Goal: Information Seeking & Learning: Learn about a topic

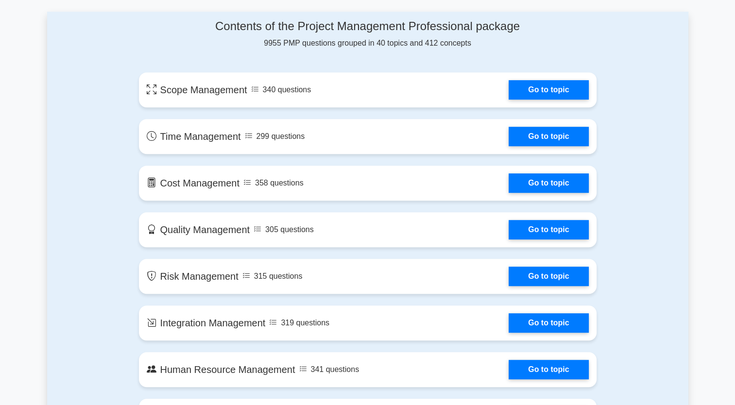
scroll to position [631, 0]
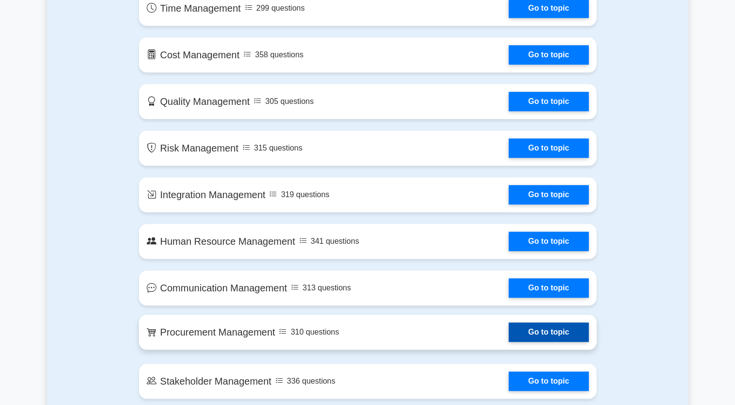
click at [530, 334] on link "Go to topic" at bounding box center [548, 331] width 80 height 19
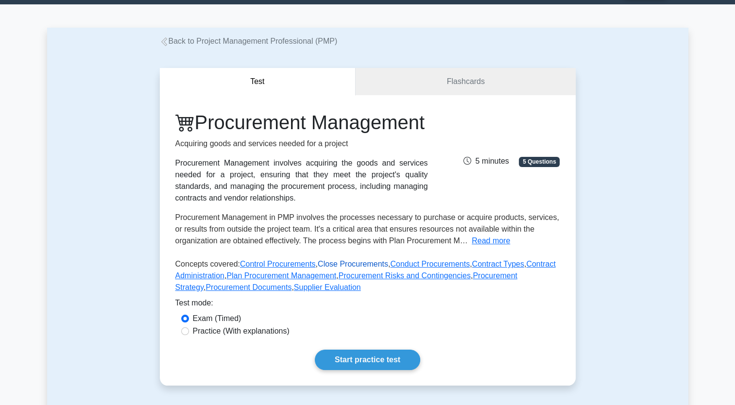
scroll to position [97, 0]
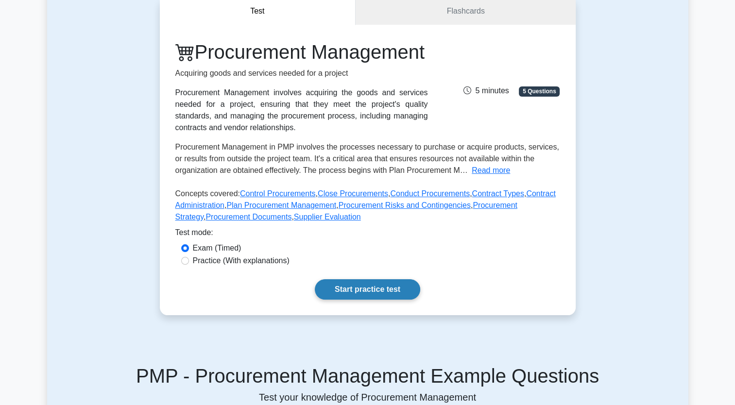
click at [341, 300] on link "Start practice test" at bounding box center [367, 289] width 105 height 20
